Goal: Task Accomplishment & Management: Manage account settings

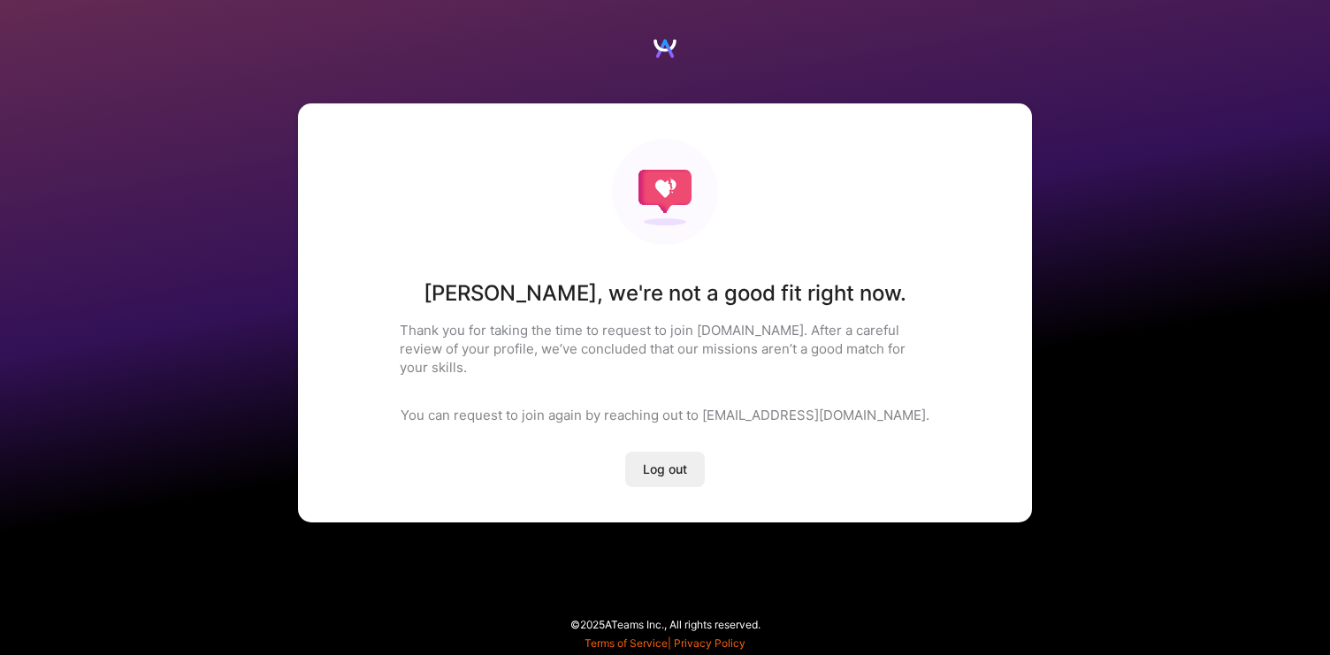
click at [669, 461] on span "Log out" at bounding box center [665, 470] width 44 height 18
click at [657, 461] on span "Log out" at bounding box center [665, 470] width 44 height 18
click at [665, 461] on span "Log out" at bounding box center [665, 470] width 44 height 18
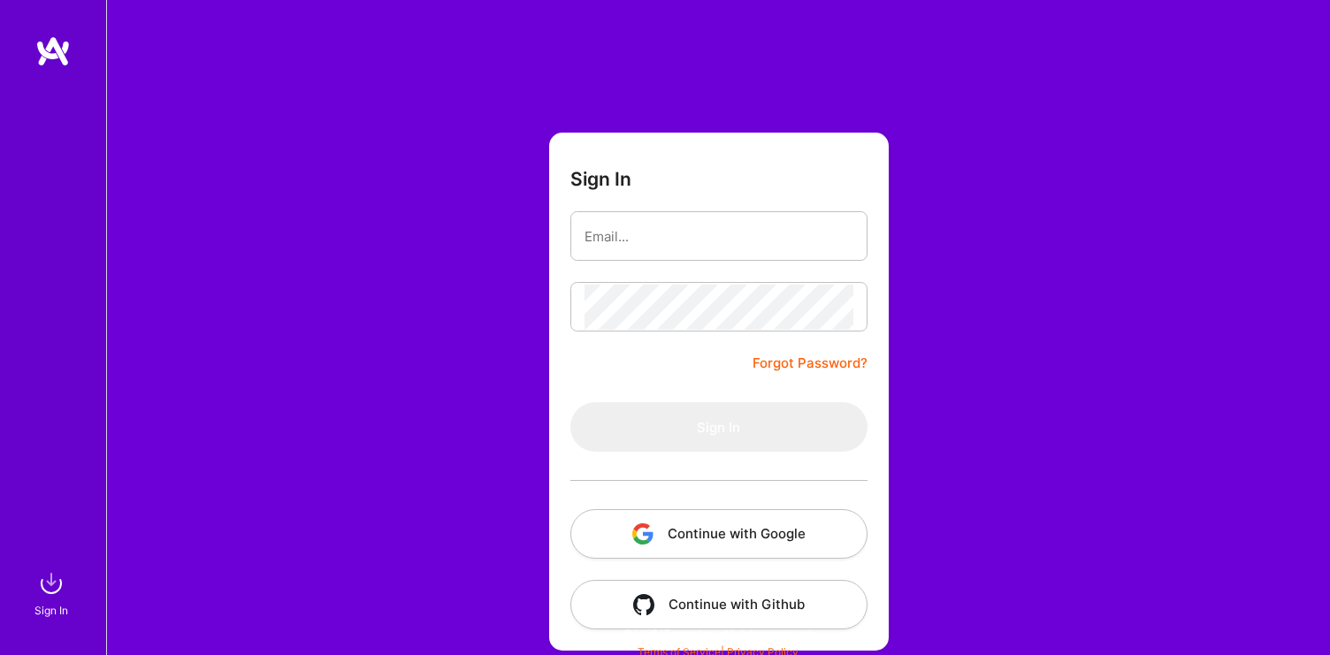
scroll to position [9, 0]
